Goal: Transaction & Acquisition: Purchase product/service

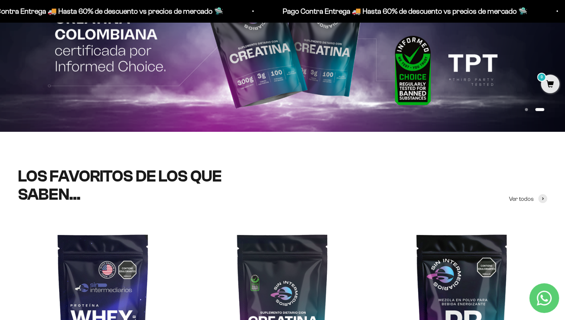
scroll to position [111, 0]
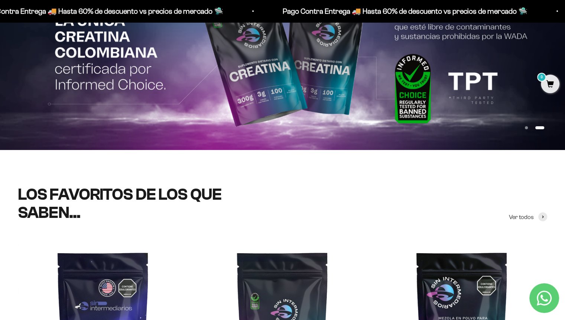
click at [553, 84] on span "0" at bounding box center [550, 84] width 19 height 19
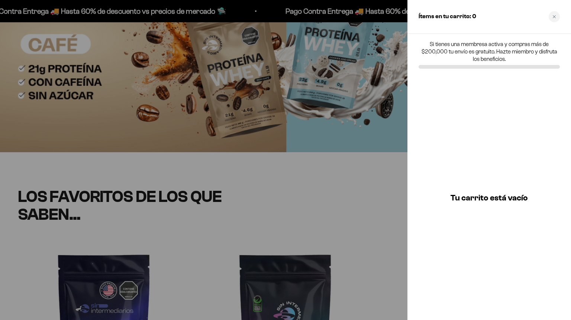
click at [554, 15] on icon "Close cart" at bounding box center [554, 17] width 4 height 4
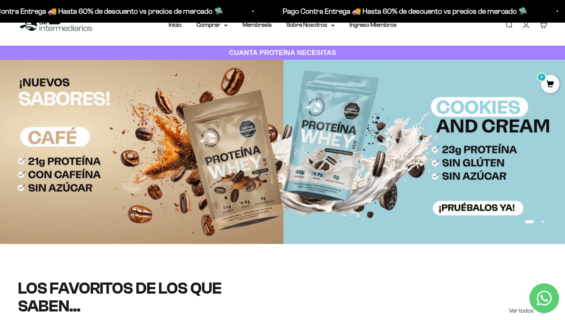
scroll to position [0, 0]
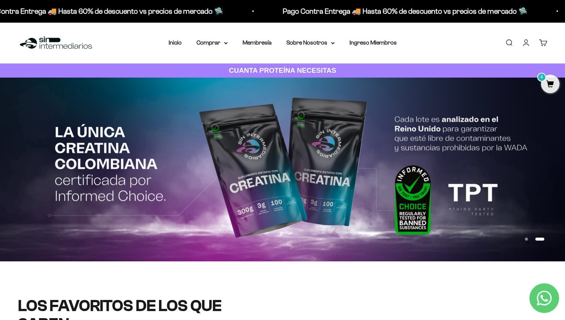
click at [544, 42] on div "0" at bounding box center [547, 40] width 6 height 6
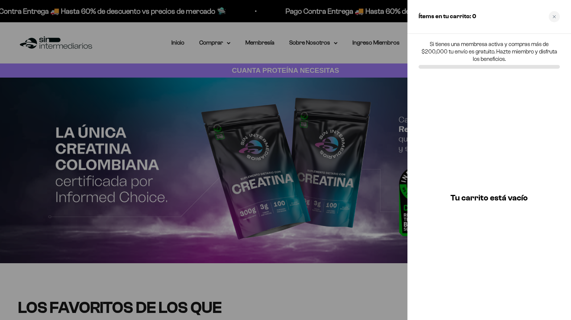
click at [556, 17] on div "Close cart" at bounding box center [553, 16] width 11 height 11
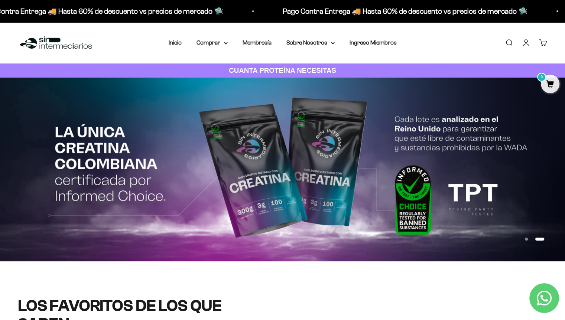
click at [523, 43] on link "Iniciar sesión" at bounding box center [526, 43] width 8 height 8
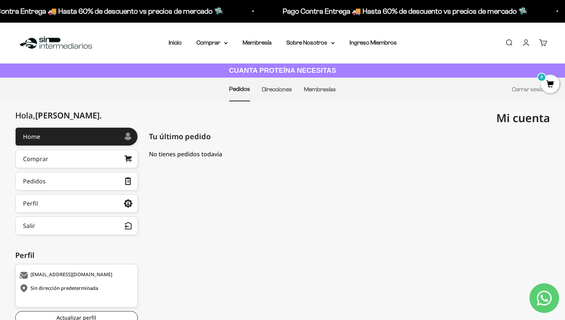
click at [313, 93] on li "Membresías" at bounding box center [320, 89] width 32 height 23
click at [318, 88] on link "Membresías" at bounding box center [320, 89] width 32 height 6
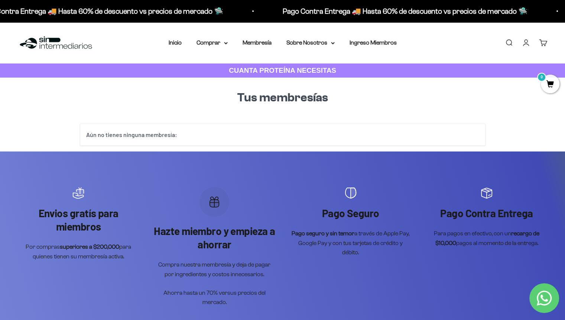
click at [325, 124] on div "Aún no tienes ninguna membresía:" at bounding box center [282, 135] width 405 height 22
drag, startPoint x: 319, startPoint y: 128, endPoint x: 316, endPoint y: 132, distance: 5.1
click at [319, 128] on div "Aún no tienes ninguna membresía:" at bounding box center [282, 135] width 405 height 22
click at [316, 136] on div "Aún no tienes ninguna membresía:" at bounding box center [282, 135] width 405 height 22
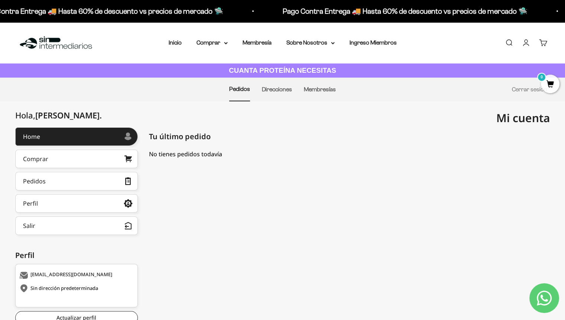
click at [68, 163] on link "Comprar" at bounding box center [76, 159] width 123 height 19
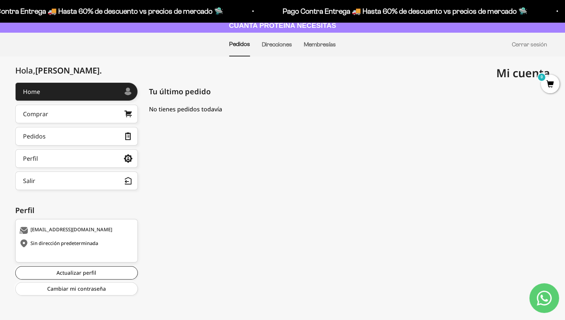
click at [59, 118] on link "Comprar" at bounding box center [76, 114] width 123 height 19
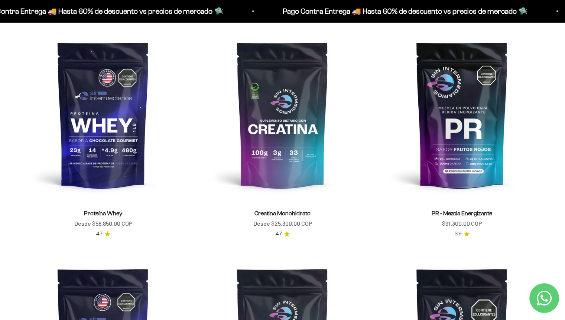
scroll to position [334, 0]
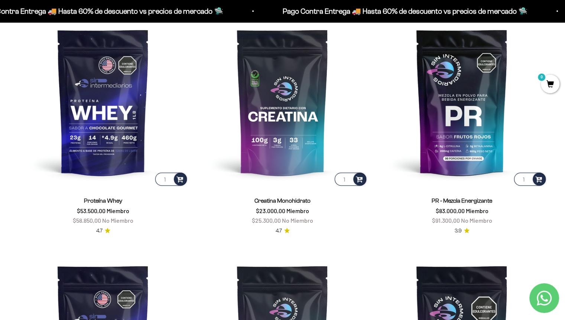
click at [358, 179] on span at bounding box center [359, 179] width 7 height 9
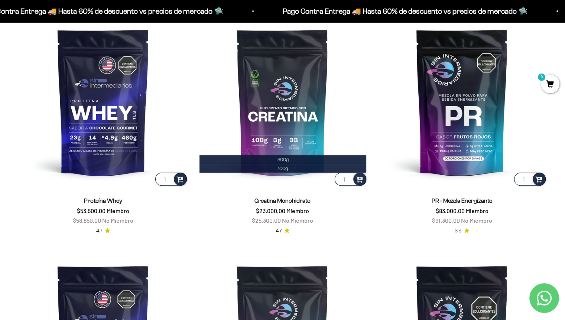
click at [279, 157] on span "300g" at bounding box center [282, 160] width 11 height 6
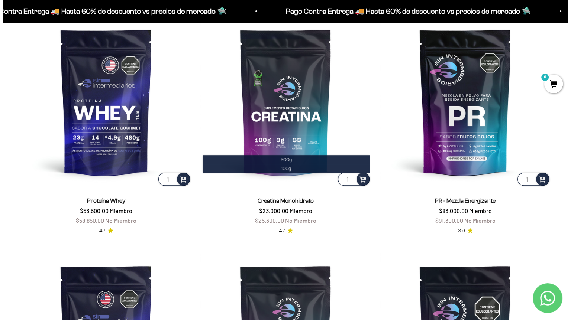
scroll to position [336, 0]
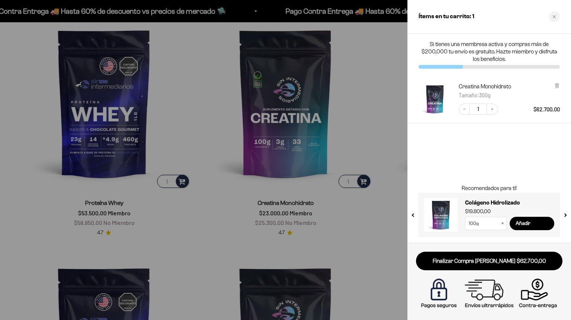
click at [493, 109] on icon "Increase quantity" at bounding box center [492, 109] width 4 height 4
click at [498, 227] on select "100g 300g" at bounding box center [486, 223] width 42 height 13
select select "42749434233041"
click at [465, 217] on select "100g 300g" at bounding box center [486, 223] width 42 height 13
click at [370, 250] on div at bounding box center [285, 160] width 571 height 320
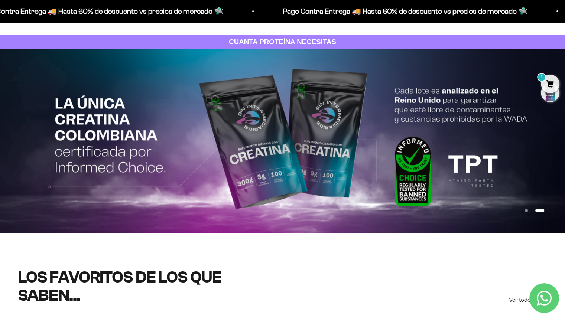
scroll to position [0, 0]
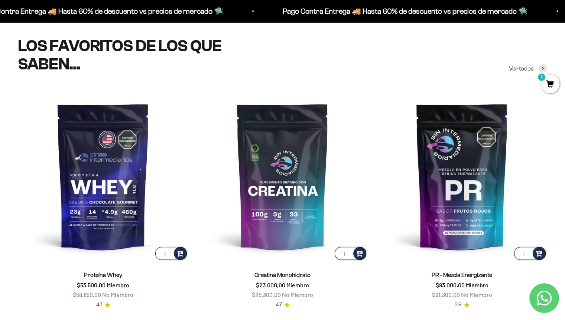
scroll to position [297, 0]
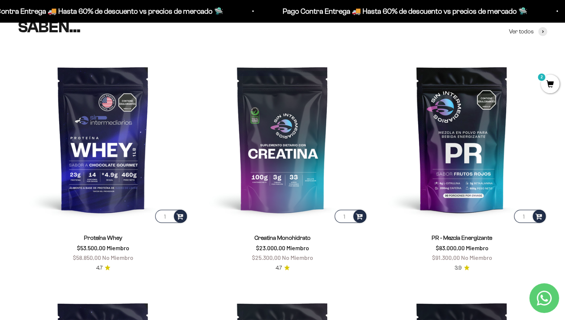
click at [550, 88] on span "2" at bounding box center [550, 84] width 19 height 19
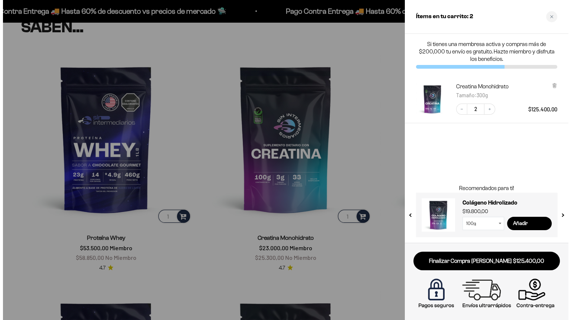
scroll to position [299, 0]
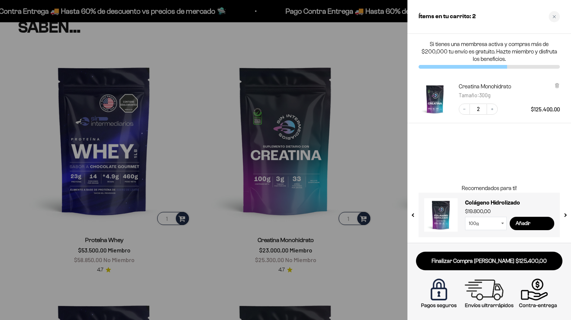
click at [565, 214] on button "next slide / item" at bounding box center [564, 213] width 6 height 45
click at [565, 215] on button "next slide / item" at bounding box center [564, 213] width 6 height 45
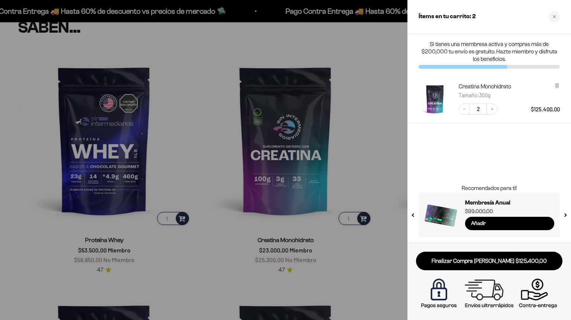
click at [565, 216] on button "next slide / item" at bounding box center [564, 213] width 6 height 45
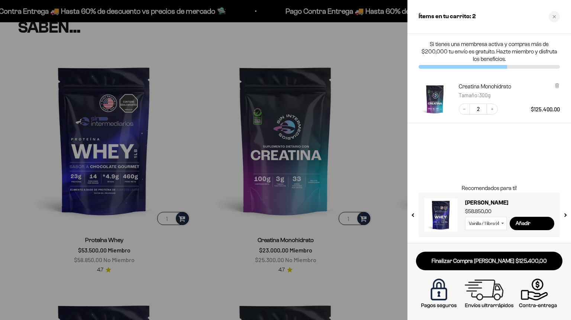
click at [565, 216] on button "next slide / item" at bounding box center [564, 213] width 6 height 45
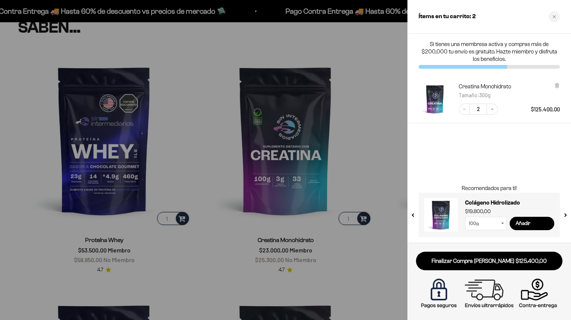
click at [565, 216] on button "next slide / item" at bounding box center [564, 213] width 6 height 45
click at [413, 217] on button "previous slide / item" at bounding box center [413, 213] width 6 height 45
click at [499, 227] on select "100g 300g" at bounding box center [486, 223] width 42 height 13
click at [465, 217] on select "100g 300g" at bounding box center [486, 223] width 42 height 13
click at [565, 214] on button "next slide / item" at bounding box center [564, 213] width 6 height 45
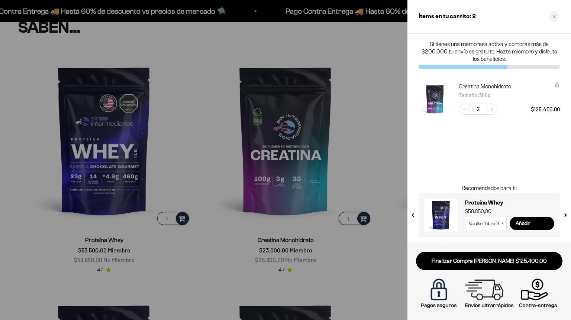
click at [565, 214] on button "next slide / item" at bounding box center [564, 213] width 6 height 45
click at [565, 213] on button "next slide / item" at bounding box center [564, 213] width 6 height 45
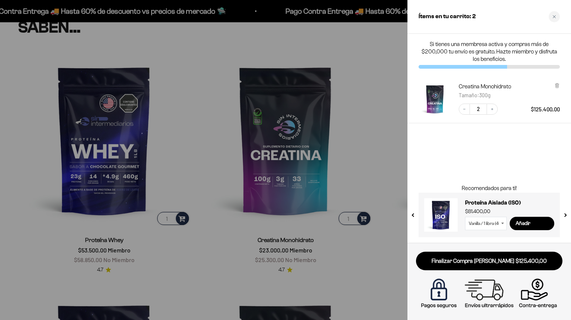
click at [565, 213] on button "next slide / item" at bounding box center [564, 213] width 6 height 45
click at [565, 212] on button "next slide / item" at bounding box center [564, 213] width 6 height 45
click at [526, 227] on input "Añadir" at bounding box center [531, 223] width 45 height 13
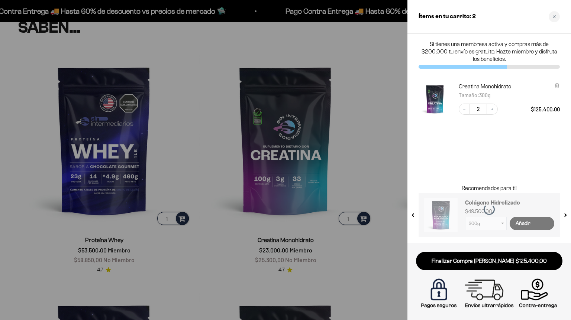
select select "42749434200273"
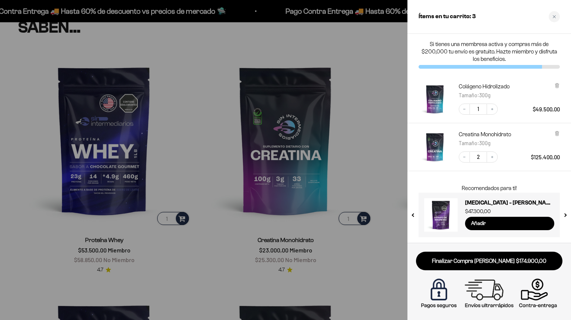
click at [565, 217] on button "next slide / item" at bounding box center [564, 213] width 6 height 45
click at [565, 218] on button "next slide / item" at bounding box center [564, 213] width 6 height 45
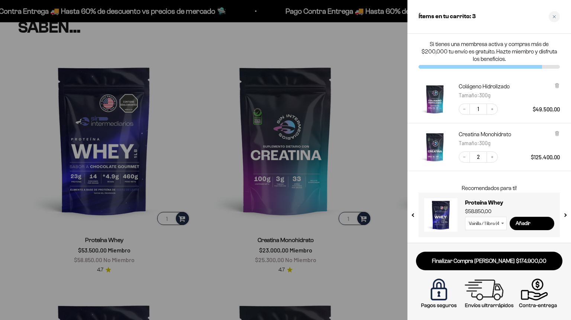
click at [565, 218] on button "next slide / item" at bounding box center [564, 213] width 6 height 45
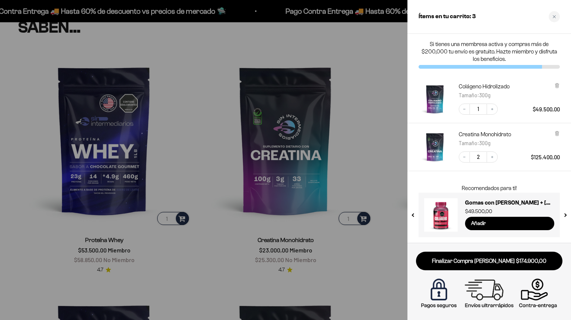
click at [565, 218] on button "next slide / item" at bounding box center [564, 213] width 6 height 45
click at [413, 215] on button "previous slide / item" at bounding box center [413, 213] width 6 height 45
click at [565, 214] on button "next slide / item" at bounding box center [564, 213] width 6 height 45
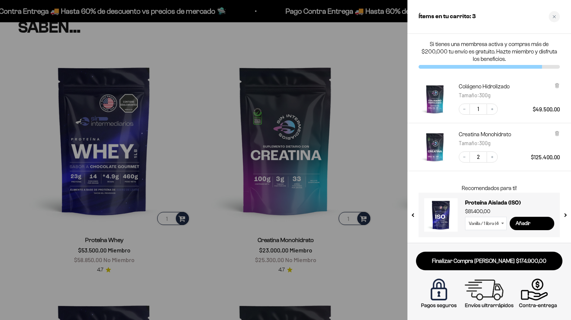
click at [565, 214] on button "next slide / item" at bounding box center [564, 213] width 6 height 45
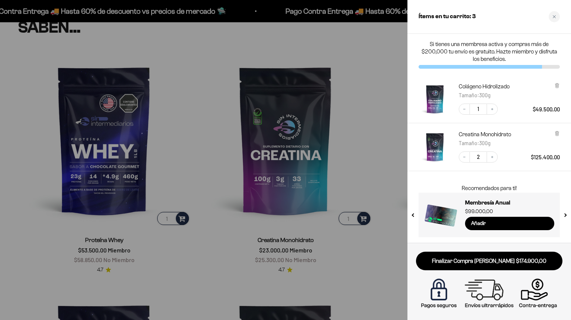
click at [565, 214] on button "next slide / item" at bounding box center [564, 213] width 6 height 45
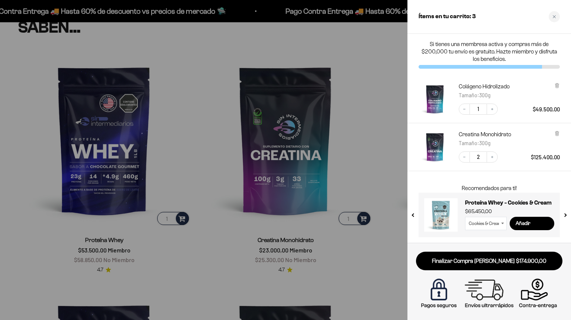
click at [565, 214] on button "next slide / item" at bounding box center [564, 213] width 6 height 45
click at [556, 87] on icon at bounding box center [556, 86] width 3 height 4
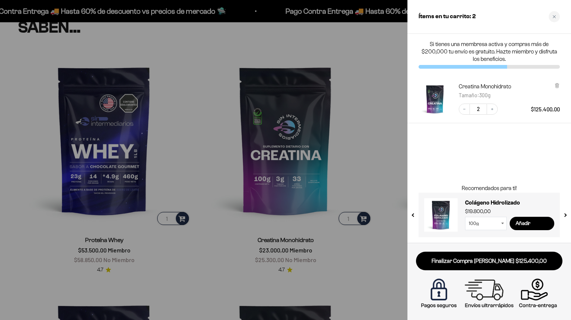
click at [441, 293] on img at bounding box center [489, 294] width 143 height 36
click at [476, 257] on link "Finalizar Compra Segura $125.400,00" at bounding box center [489, 261] width 146 height 19
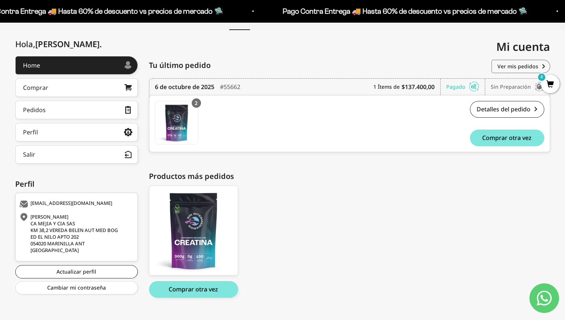
scroll to position [84, 0]
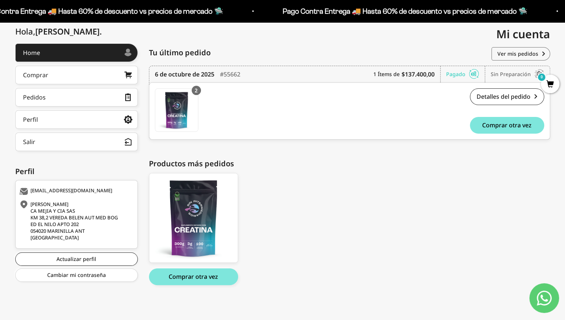
click at [82, 257] on link "Actualizar perfil" at bounding box center [76, 259] width 123 height 13
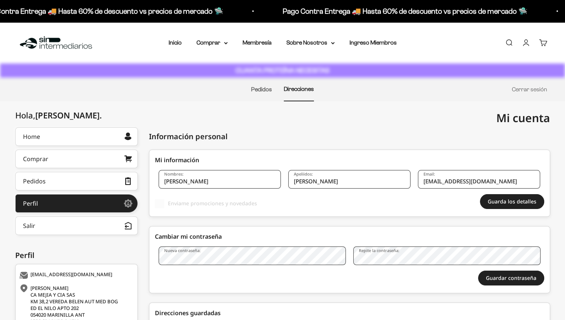
select select "[GEOGRAPHIC_DATA]"
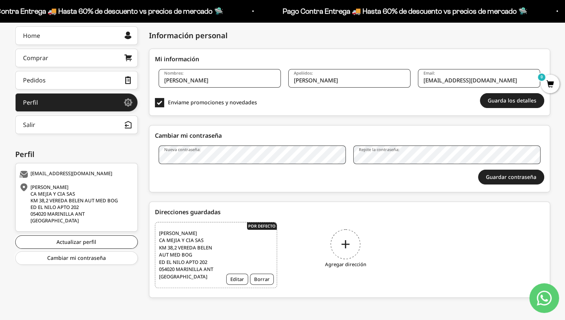
scroll to position [103, 0]
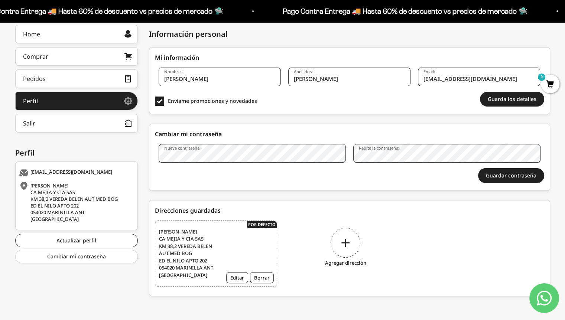
click at [241, 279] on button "Editar" at bounding box center [237, 277] width 22 height 11
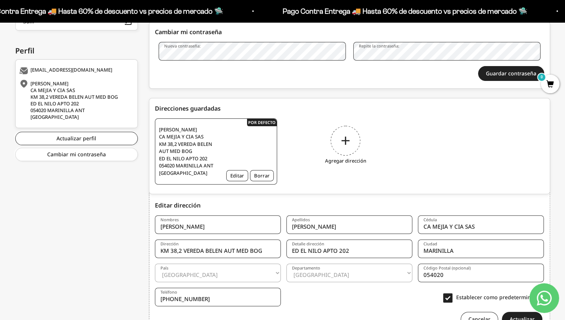
scroll to position [246, 0]
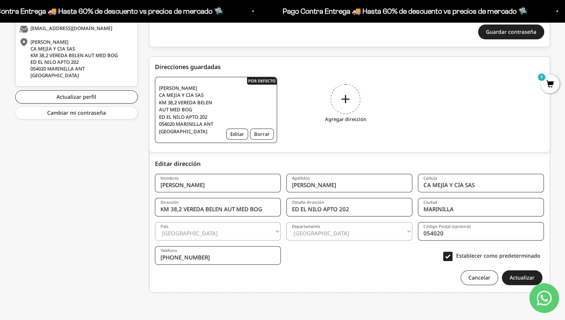
drag, startPoint x: 264, startPoint y: 207, endPoint x: 148, endPoint y: 222, distance: 116.8
click at [148, 222] on div "[PERSON_NAME] . Home Comprar Pedidos Perfil Información personal Direcciones gu…" at bounding box center [282, 92] width 535 height 422
type input "CALLE 17 C SUR # 44-85"
drag, startPoint x: 463, startPoint y: 208, endPoint x: 403, endPoint y: 209, distance: 60.2
click at [404, 210] on form "Nombres [PERSON_NAME] [PERSON_NAME] [GEOGRAPHIC_DATA] [GEOGRAPHIC_DATA] [PERSON…" at bounding box center [349, 226] width 389 height 117
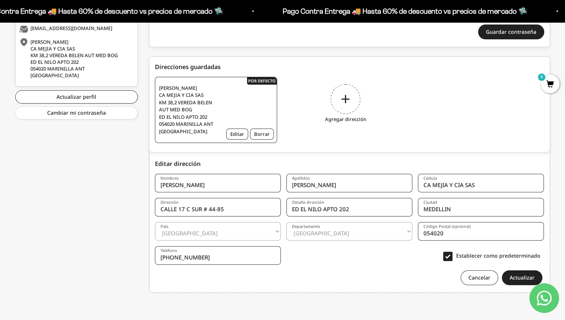
type input "MEDELLIN"
drag, startPoint x: 438, startPoint y: 234, endPoint x: 388, endPoint y: 232, distance: 50.2
click at [397, 237] on form "Nombres [PERSON_NAME] [PERSON_NAME] [GEOGRAPHIC_DATA] [GEOGRAPHIC_DATA] [PERSON…" at bounding box center [349, 226] width 389 height 117
type input "00000"
click at [353, 272] on div "Cancelar Actualizar" at bounding box center [349, 277] width 389 height 15
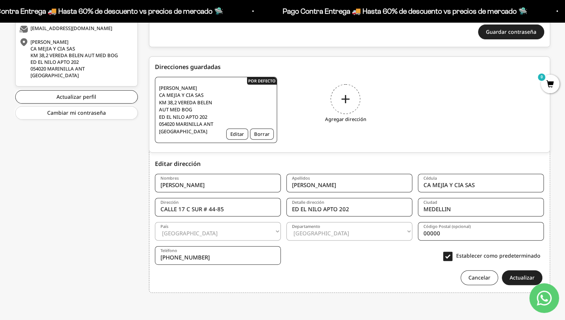
click at [517, 281] on button "Actualizar" at bounding box center [522, 277] width 40 height 15
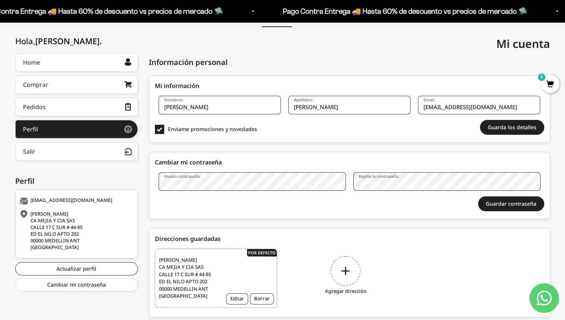
scroll to position [95, 0]
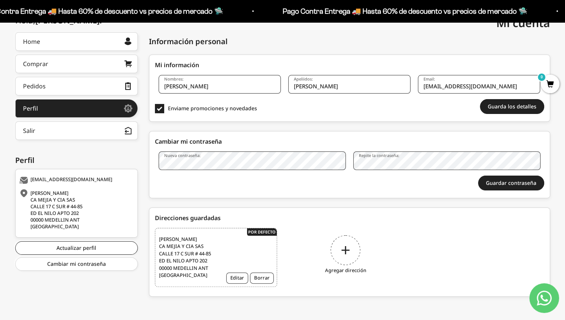
click at [239, 278] on button "Editar" at bounding box center [237, 278] width 22 height 11
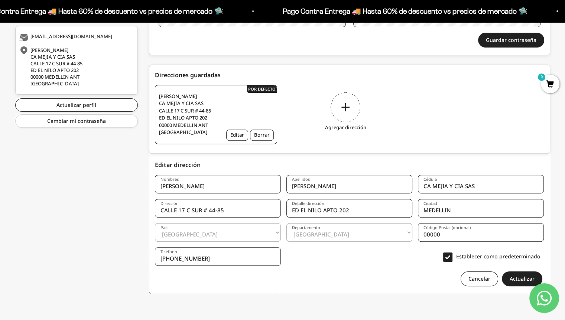
scroll to position [239, 0]
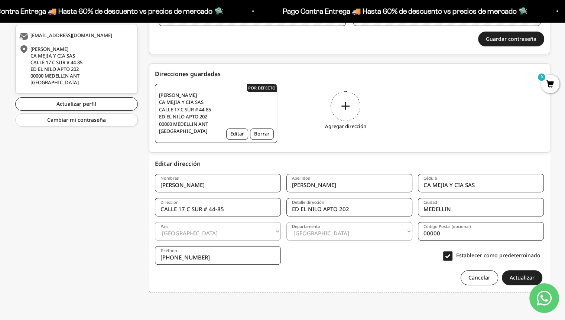
drag, startPoint x: 481, startPoint y: 181, endPoint x: 393, endPoint y: 176, distance: 87.8
click at [396, 178] on form "Nombres LUIS Apellidos BARRETO Cédula CA MEJIA Y CIA SAS Dirección CALLE 17 C S…" at bounding box center [349, 226] width 389 height 117
type input "98669632"
drag, startPoint x: 379, startPoint y: 266, endPoint x: 422, endPoint y: 272, distance: 43.9
click at [379, 265] on form "Nombres LUIS Apellidos BARRETO Cédula 98669632 Dirección CALLE 17 C SUR # 44-85…" at bounding box center [349, 226] width 389 height 117
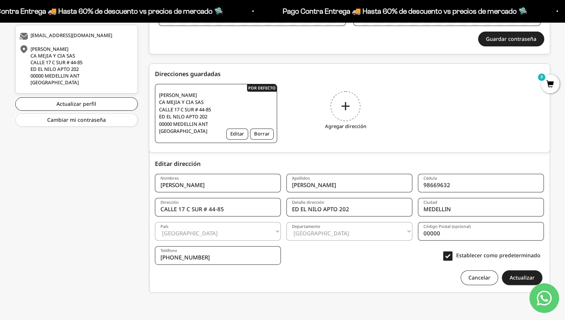
click at [521, 277] on button "Actualizar" at bounding box center [522, 277] width 40 height 15
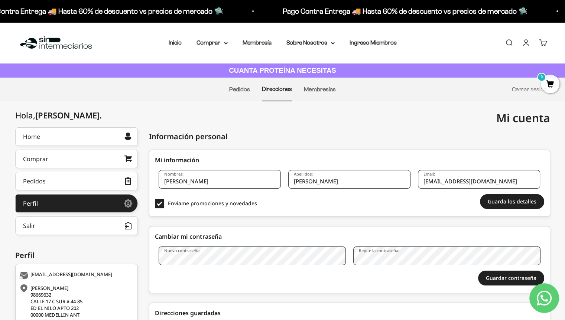
click at [56, 183] on link "Pedidos" at bounding box center [76, 181] width 123 height 19
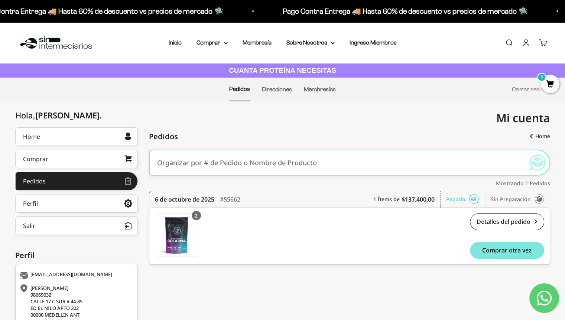
click at [549, 82] on span "0" at bounding box center [550, 84] width 19 height 19
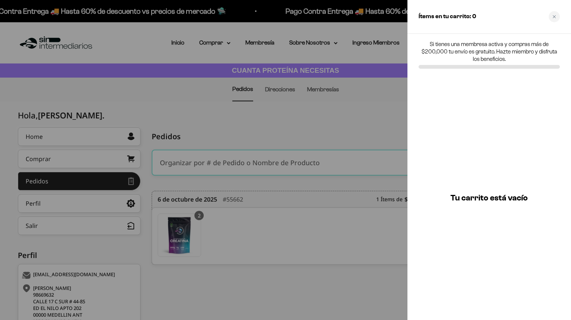
drag, startPoint x: 553, startPoint y: 16, endPoint x: 551, endPoint y: 20, distance: 4.7
click at [553, 16] on icon "Close cart" at bounding box center [554, 17] width 4 height 4
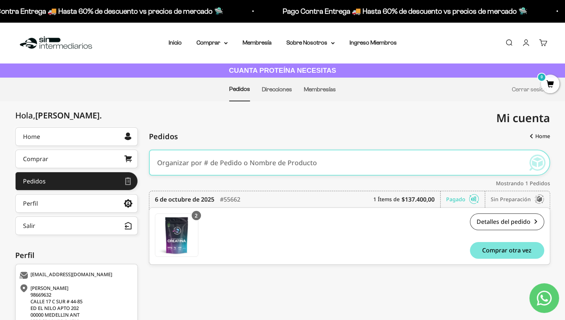
click at [520, 88] on link "Cerrar sesión" at bounding box center [529, 89] width 35 height 6
